Goal: Check status: Check status

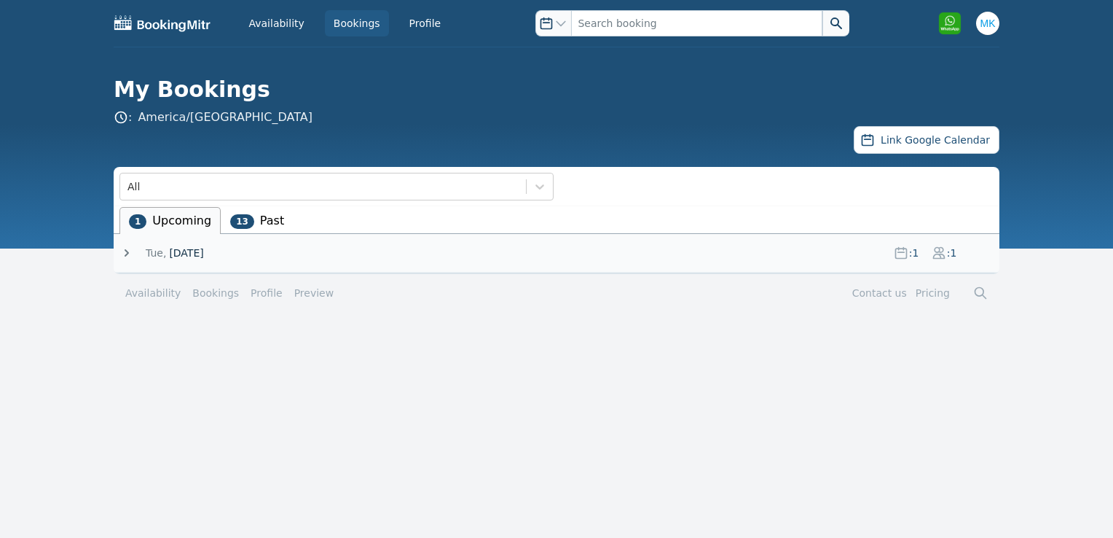
click at [130, 258] on icon at bounding box center [126, 253] width 15 height 15
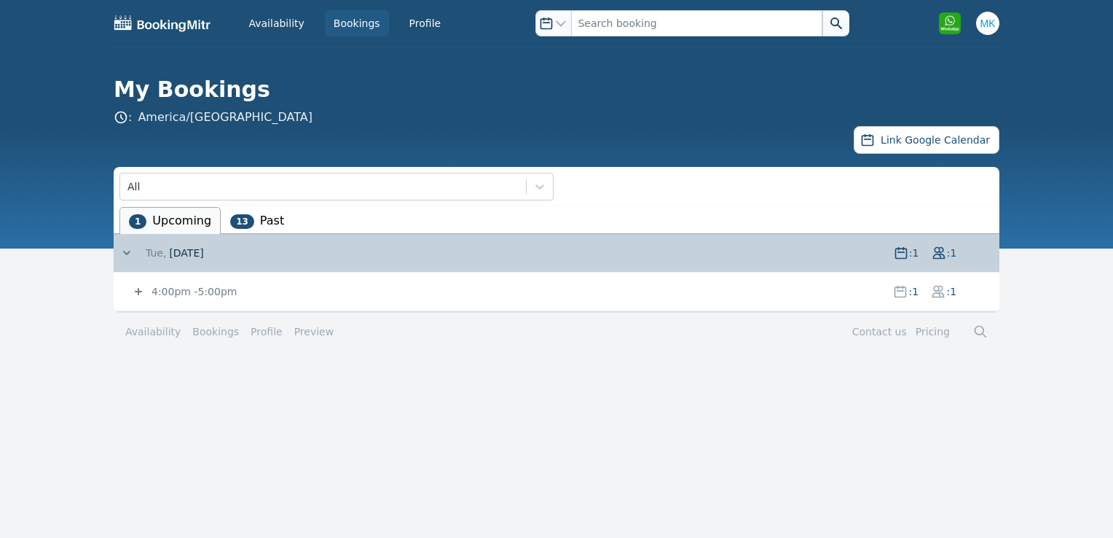
click at [255, 217] on li "13 Past" at bounding box center [257, 220] width 73 height 27
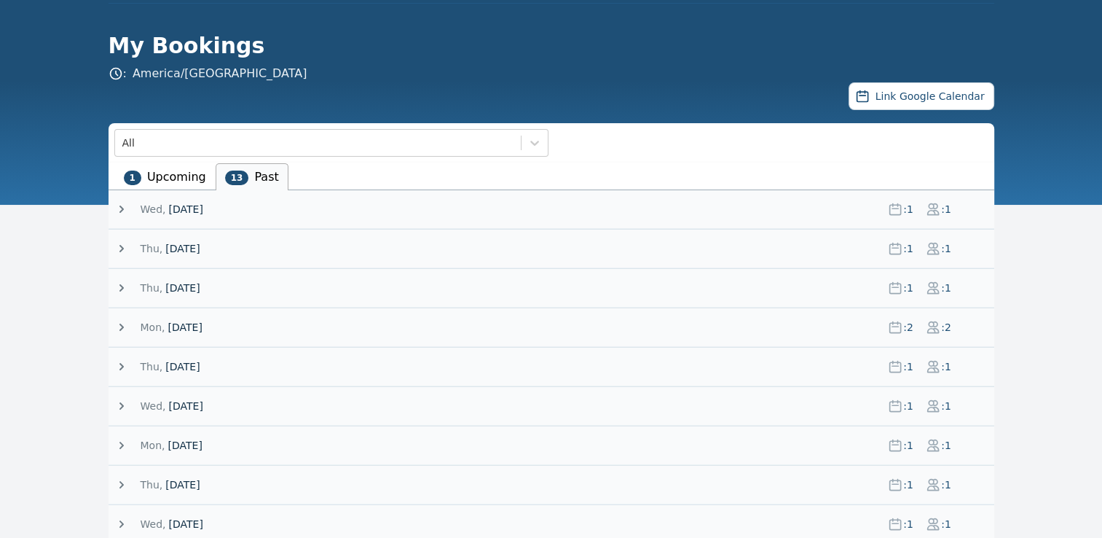
scroll to position [43, 0]
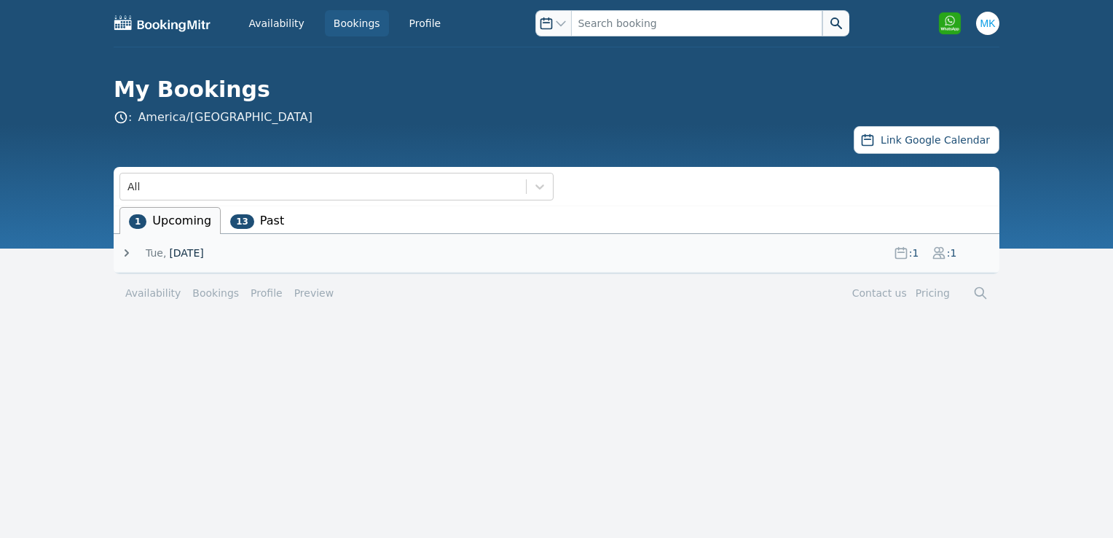
click at [284, 228] on li "13 Past" at bounding box center [257, 220] width 73 height 27
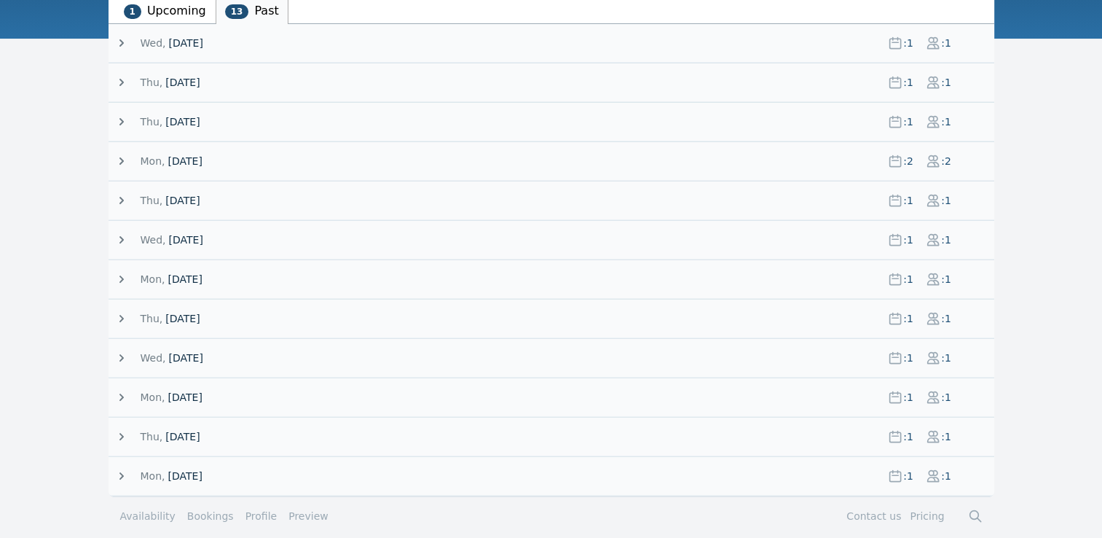
scroll to position [217, 0]
